Goal: Find contact information: Find contact information

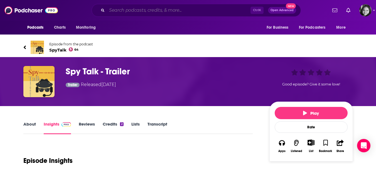
click at [143, 8] on input "Search podcasts, credits, & more..." at bounding box center [179, 10] width 144 height 9
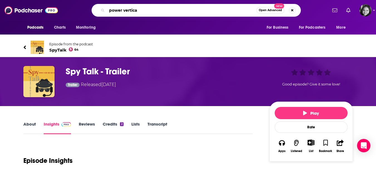
type input "power vertical"
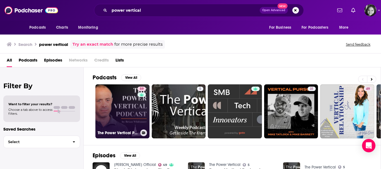
click at [108, 103] on link "59 The Power Vertical Podcast by [PERSON_NAME]" at bounding box center [122, 111] width 54 height 54
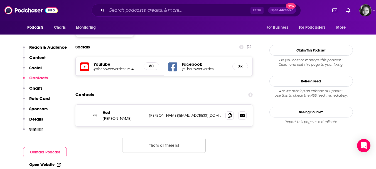
scroll to position [468, 0]
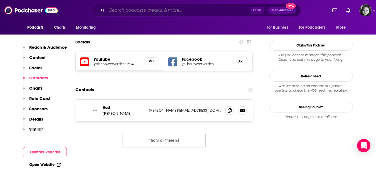
click at [160, 10] on input "Search podcasts, credits, & more..." at bounding box center [179, 10] width 144 height 9
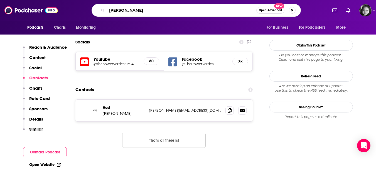
type input "[PERSON_NAME]"
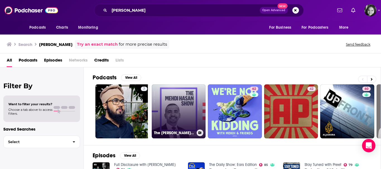
click at [179, 105] on link "The [PERSON_NAME] Show" at bounding box center [179, 111] width 54 height 54
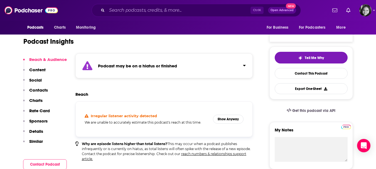
scroll to position [67, 0]
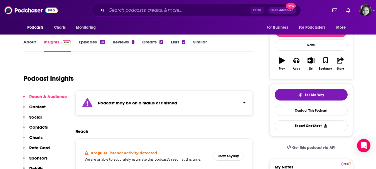
click at [243, 102] on icon "Click to expand status details" at bounding box center [244, 102] width 3 height 4
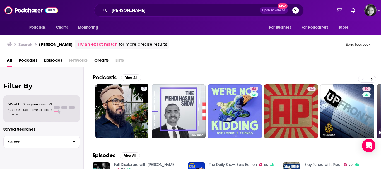
click at [376, 49] on div "Search [PERSON_NAME] Try an exact match for more precise results Send feedback" at bounding box center [190, 43] width 381 height 20
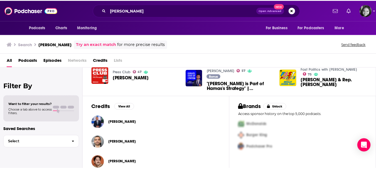
scroll to position [160, 0]
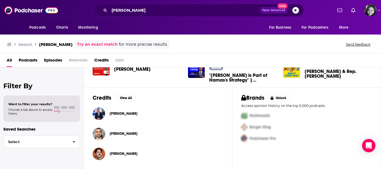
click at [193, 149] on div "[PERSON_NAME]" at bounding box center [157, 154] width 130 height 13
click at [372, 105] on div "Brands Unlock Access sponsor history on the top 5,000 podcasts. McDonalds Burge…" at bounding box center [306, 128] width 148 height 82
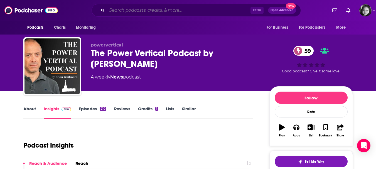
click at [144, 14] on input "Search podcasts, credits, & more..." at bounding box center [179, 10] width 144 height 9
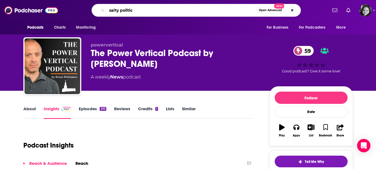
type input "salty politics"
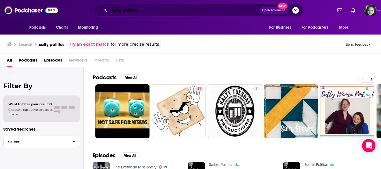
click at [158, 9] on input "salty politics" at bounding box center [184, 10] width 150 height 9
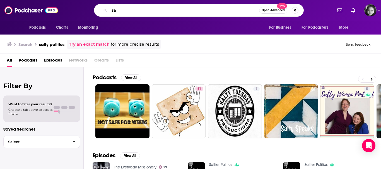
type input "s"
type input "[PERSON_NAME]"
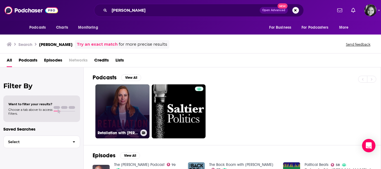
click at [117, 115] on link "Retaliation with [PERSON_NAME]" at bounding box center [122, 111] width 54 height 54
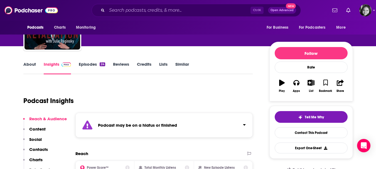
scroll to position [70, 0]
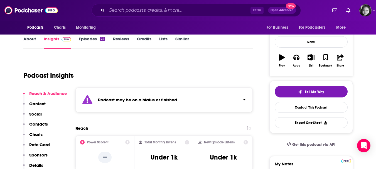
click at [244, 103] on div "Podcast may be on a hiatus or finished" at bounding box center [165, 99] width 178 height 25
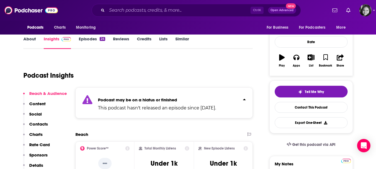
click at [244, 103] on div "Podcast may be on a hiatus or finished This podcast hasn't released an episode …" at bounding box center [165, 102] width 178 height 31
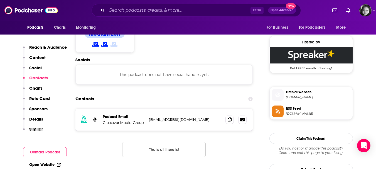
scroll to position [403, 0]
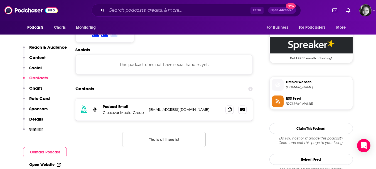
click at [211, 111] on p "[EMAIL_ADDRESS][DOMAIN_NAME]" at bounding box center [185, 109] width 72 height 5
click at [242, 111] on icon at bounding box center [242, 109] width 4 height 3
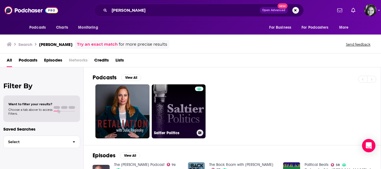
click at [171, 114] on link "Saltier Politics" at bounding box center [179, 111] width 54 height 54
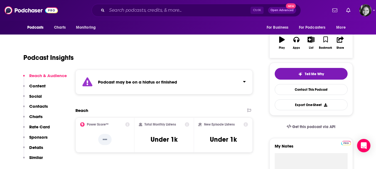
scroll to position [89, 0]
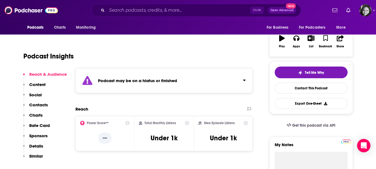
click at [244, 80] on icon "Click to expand status details" at bounding box center [244, 80] width 3 height 4
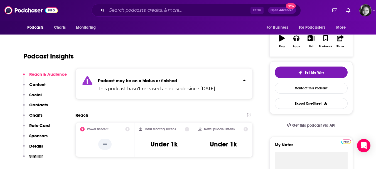
click at [244, 80] on icon "Click to expand status details" at bounding box center [244, 80] width 3 height 4
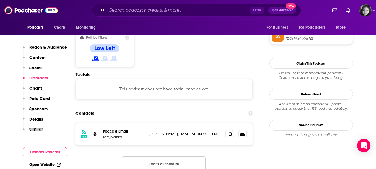
scroll to position [479, 0]
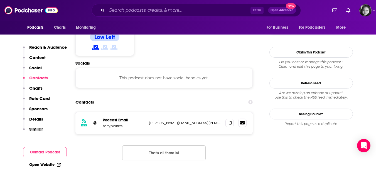
click at [241, 121] on icon at bounding box center [242, 122] width 4 height 3
